Goal: Navigation & Orientation: Find specific page/section

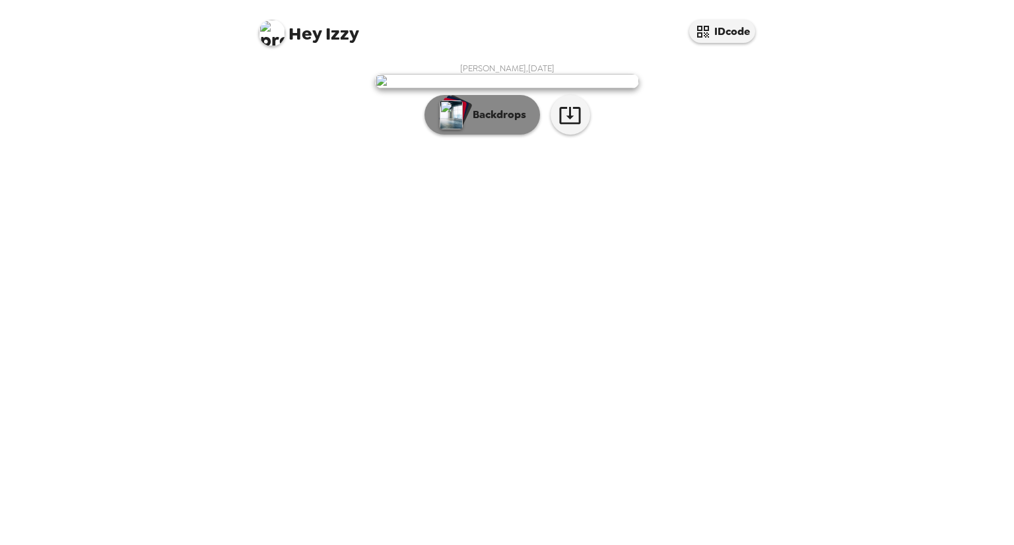
click at [503, 123] on p "Backdrops" at bounding box center [496, 115] width 60 height 16
